Goal: Task Accomplishment & Management: Manage account settings

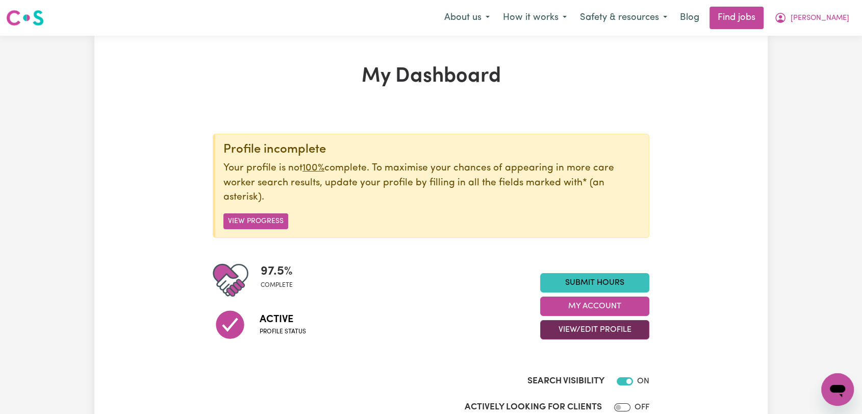
click at [633, 325] on button "View/Edit Profile" at bounding box center [594, 329] width 109 height 19
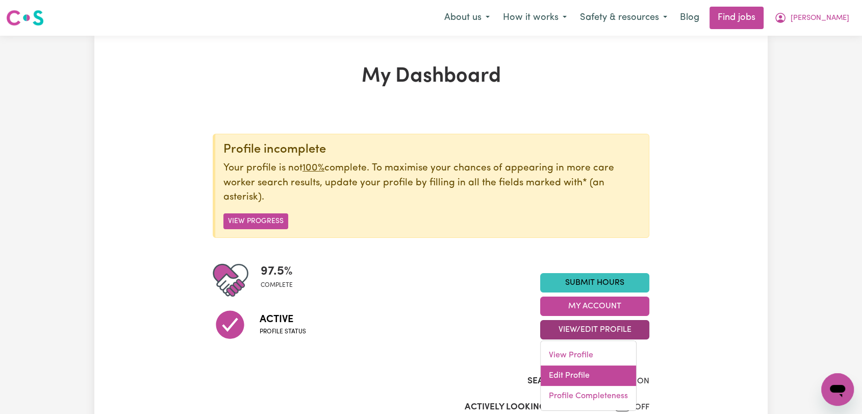
click at [572, 370] on link "Edit Profile" at bounding box center [588, 375] width 95 height 20
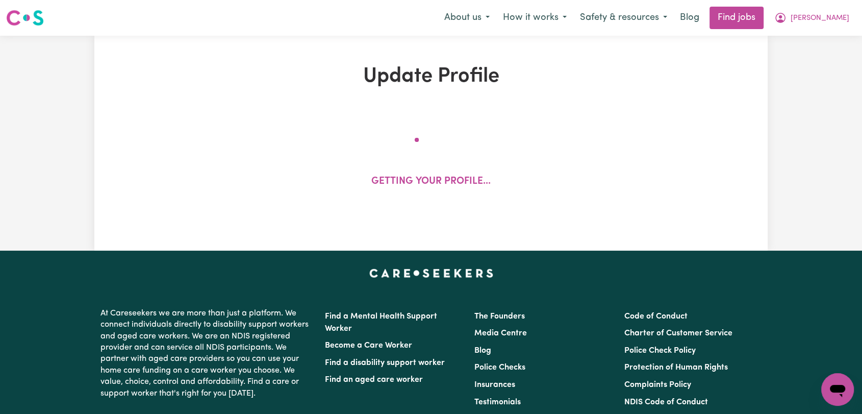
select select "[DEMOGRAPHIC_DATA]"
select select "[DEMOGRAPHIC_DATA] Citizen"
select select "Studying a healthcare related degree or qualification"
select select "45"
select select "60"
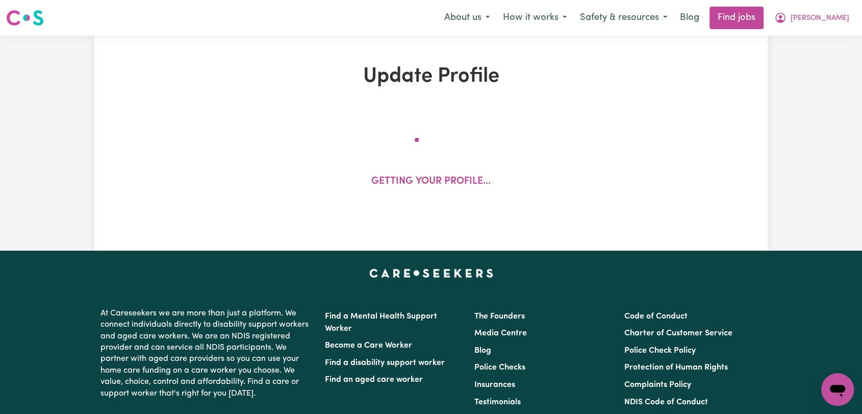
select select "60"
select select "90"
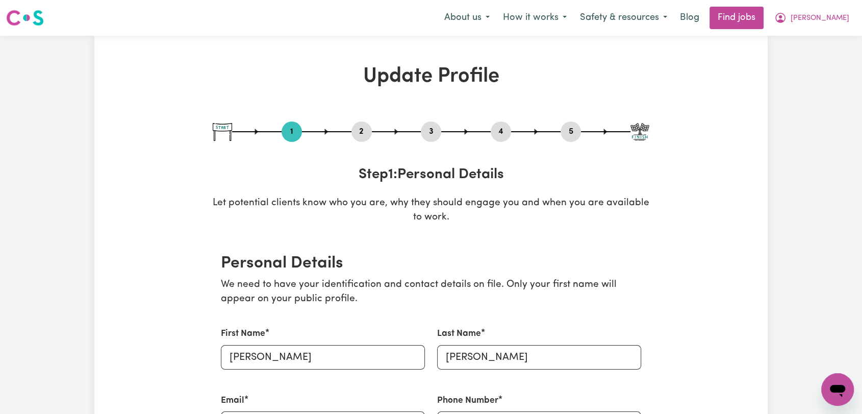
click at [505, 133] on button "4" at bounding box center [501, 131] width 20 height 13
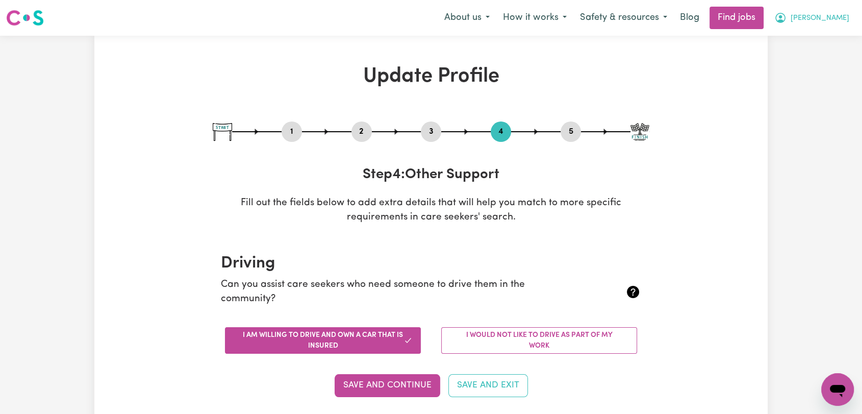
click at [843, 20] on span "[PERSON_NAME]" at bounding box center [820, 18] width 59 height 11
click at [796, 79] on link "Logout" at bounding box center [815, 77] width 81 height 19
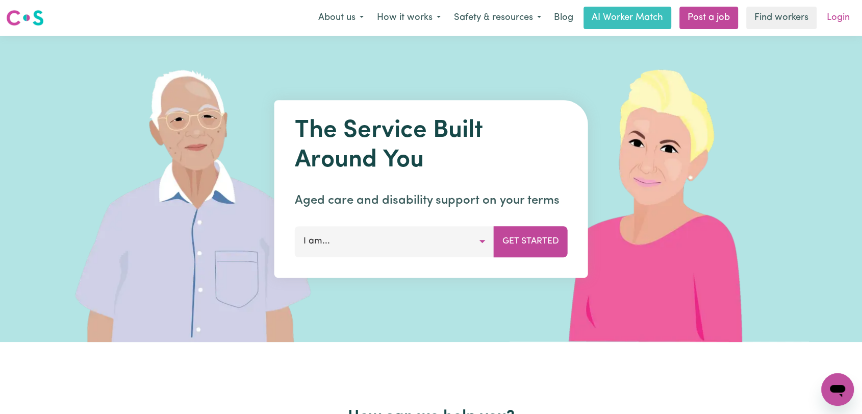
click at [837, 16] on link "Login" at bounding box center [838, 18] width 35 height 22
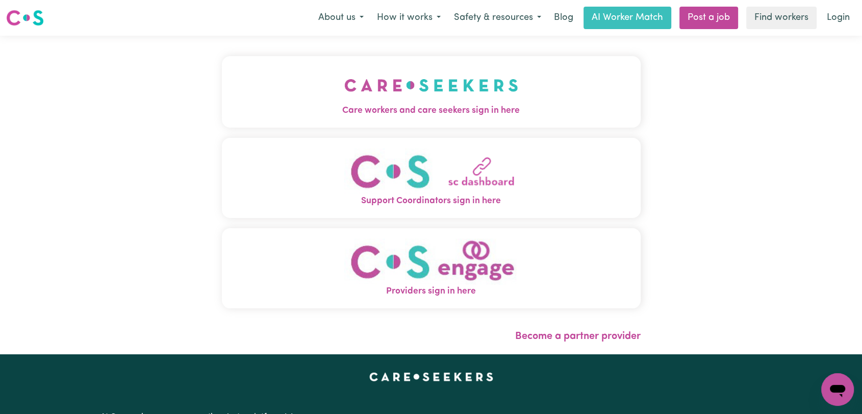
click at [442, 81] on img "Care workers and care seekers sign in here" at bounding box center [431, 85] width 174 height 38
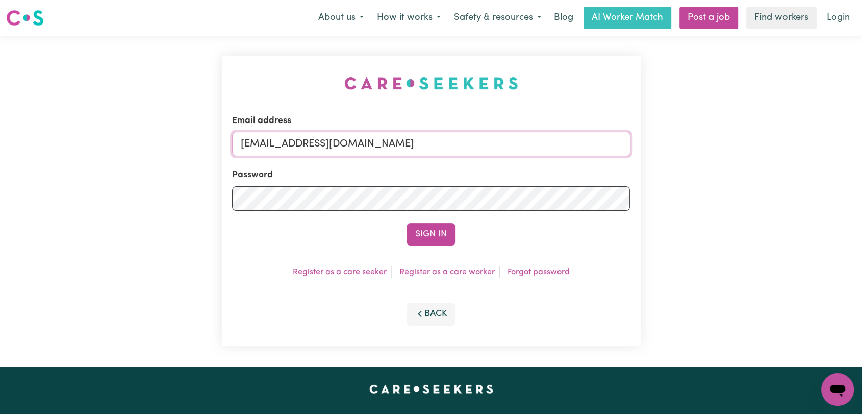
click at [479, 141] on input "[EMAIL_ADDRESS][DOMAIN_NAME]" at bounding box center [431, 144] width 398 height 24
drag, startPoint x: 298, startPoint y: 144, endPoint x: 474, endPoint y: 166, distance: 177.4
click at [474, 166] on form "Email address Superuser~[EMAIL_ADDRESS][DOMAIN_NAME] Password Sign In" at bounding box center [431, 179] width 398 height 131
type input "Superuser~[EMAIL_ADDRESS][DOMAIN_NAME]"
click at [448, 234] on button "Sign In" at bounding box center [431, 234] width 49 height 22
